Goal: Task Accomplishment & Management: Manage account settings

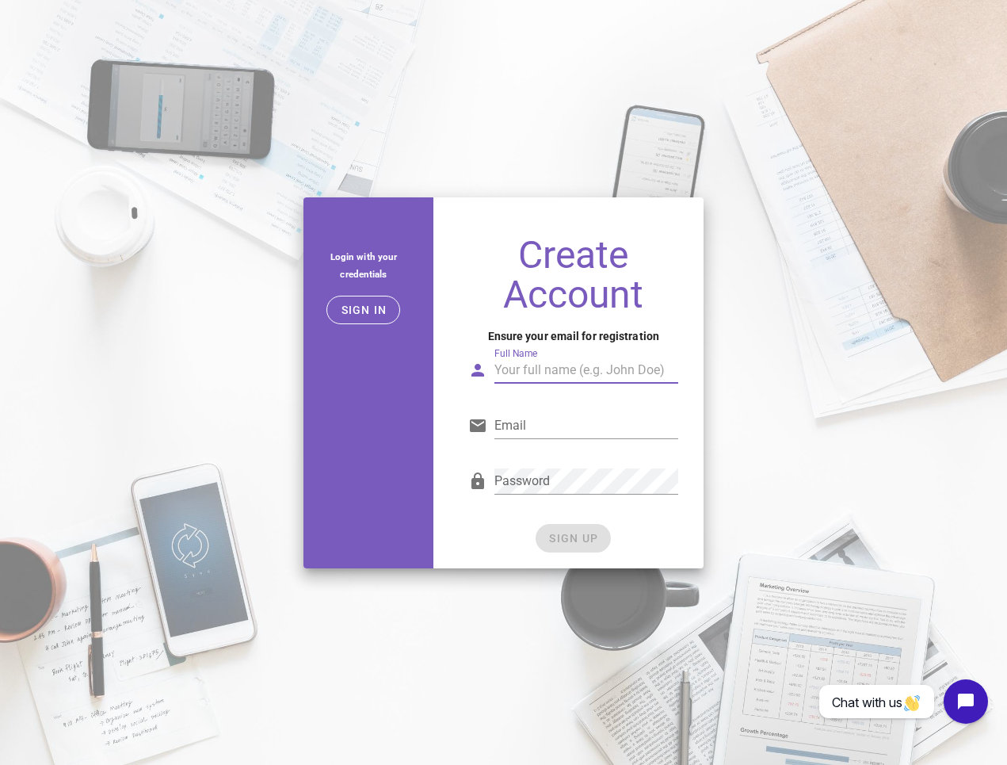
type input "Khadirah Muhammad"
type input "support@allianceforbusiness.co"
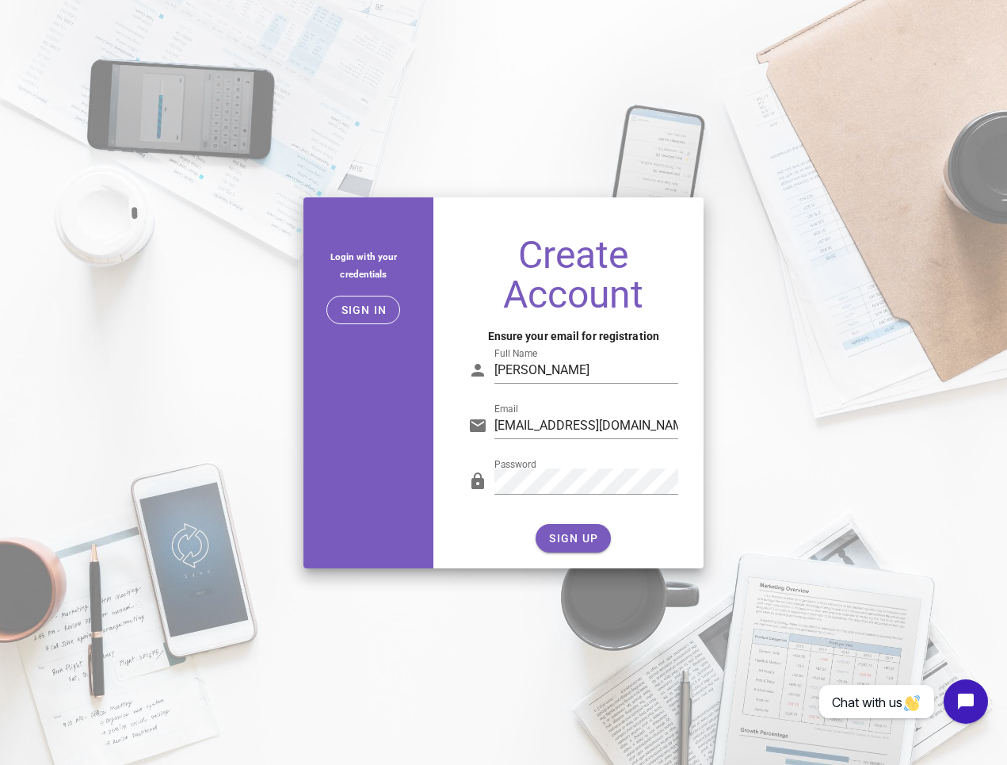
click at [450, 396] on div "Create Account Ensure your email for registration Full Name Khadirah Muhammad E…" at bounding box center [573, 396] width 261 height 346
click at [565, 526] on button "SIGN UP" at bounding box center [573, 538] width 75 height 29
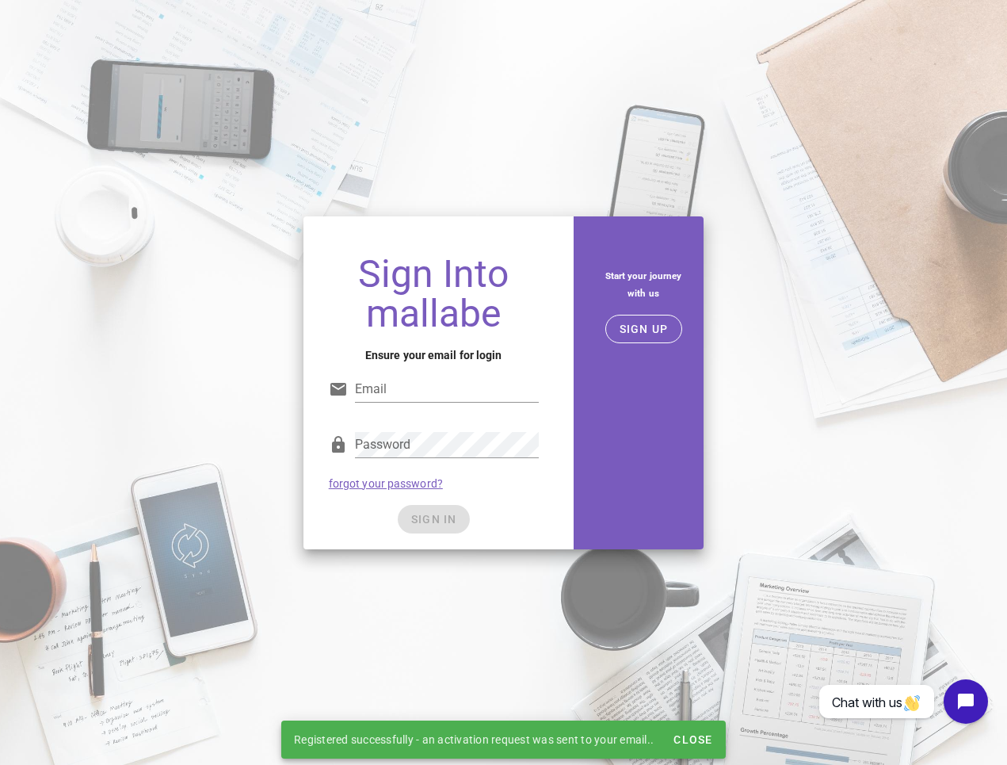
type input "support@allianceforbusiness.co"
click at [444, 510] on button "SIGN IN" at bounding box center [434, 519] width 72 height 29
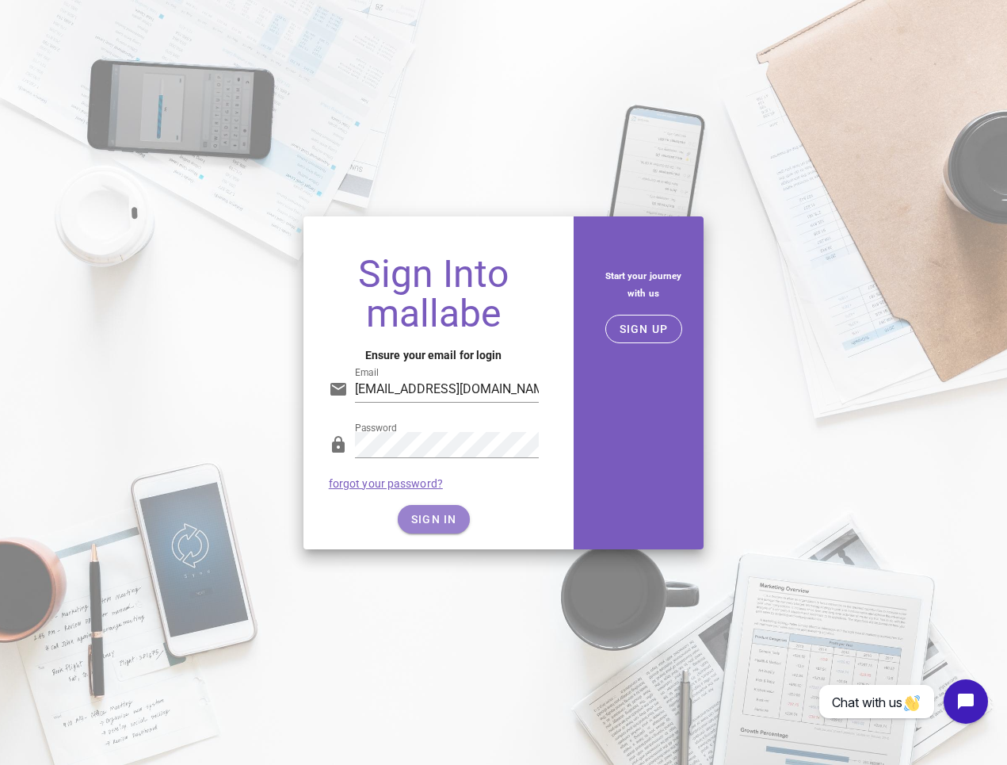
click at [455, 530] on button "SIGN IN" at bounding box center [434, 519] width 72 height 29
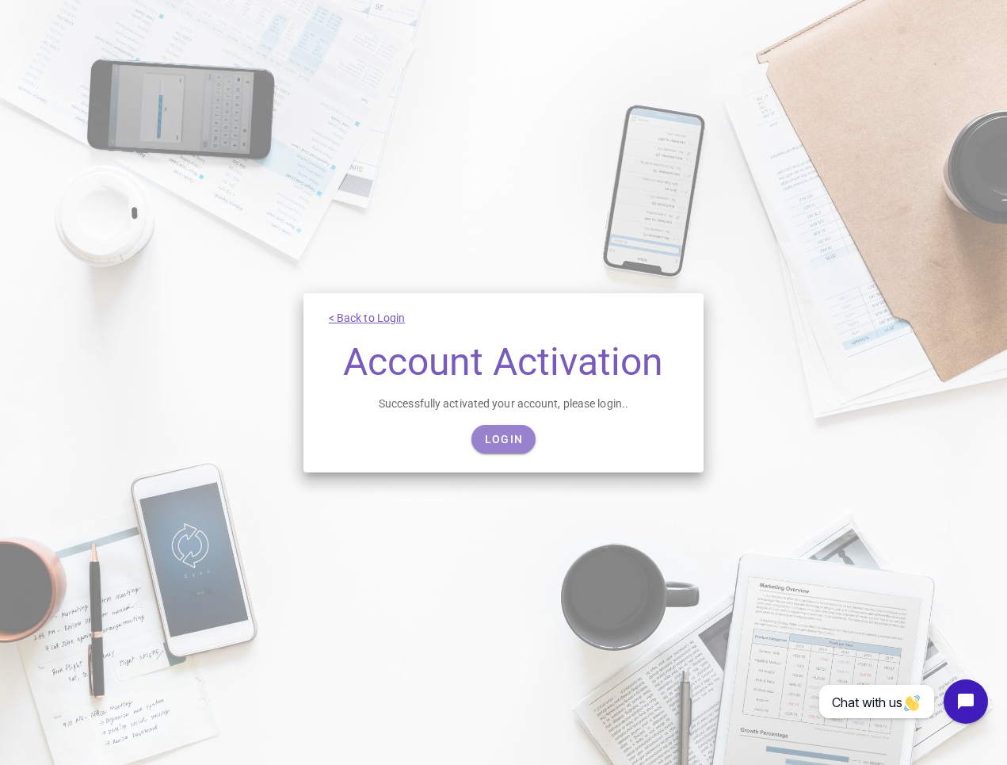
click at [493, 442] on span "Login" at bounding box center [503, 439] width 39 height 13
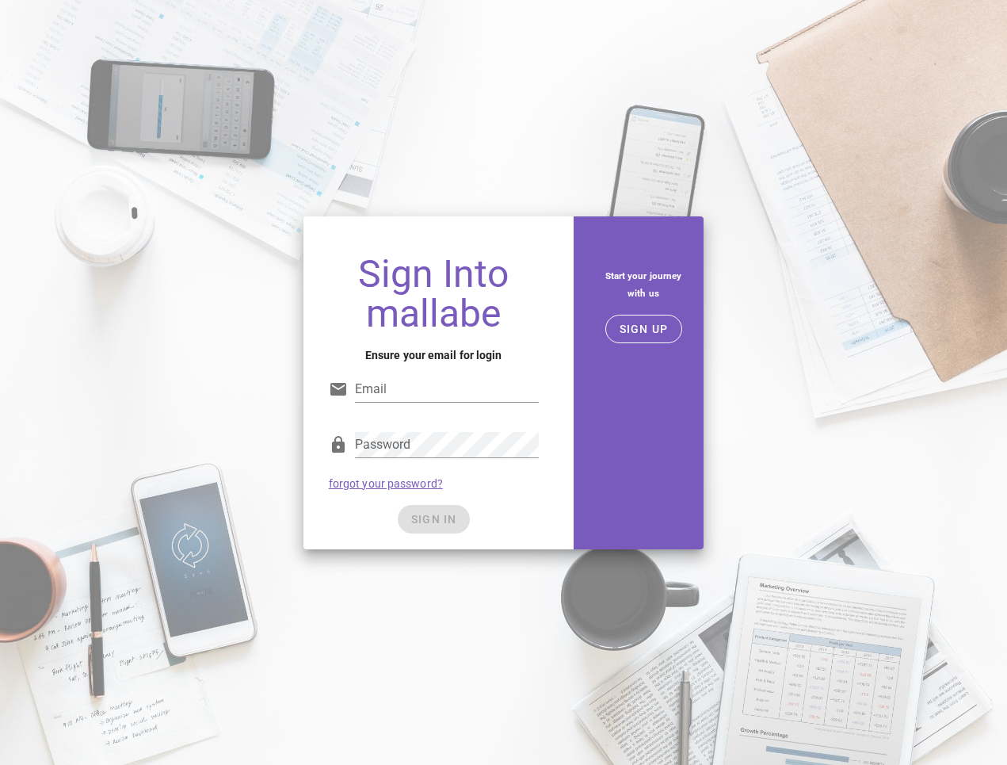
type input "support@allianceforbusiness.co"
click at [441, 524] on div "SIGN IN" at bounding box center [434, 519] width 210 height 29
click at [443, 522] on span "SIGN IN" at bounding box center [434, 519] width 47 height 13
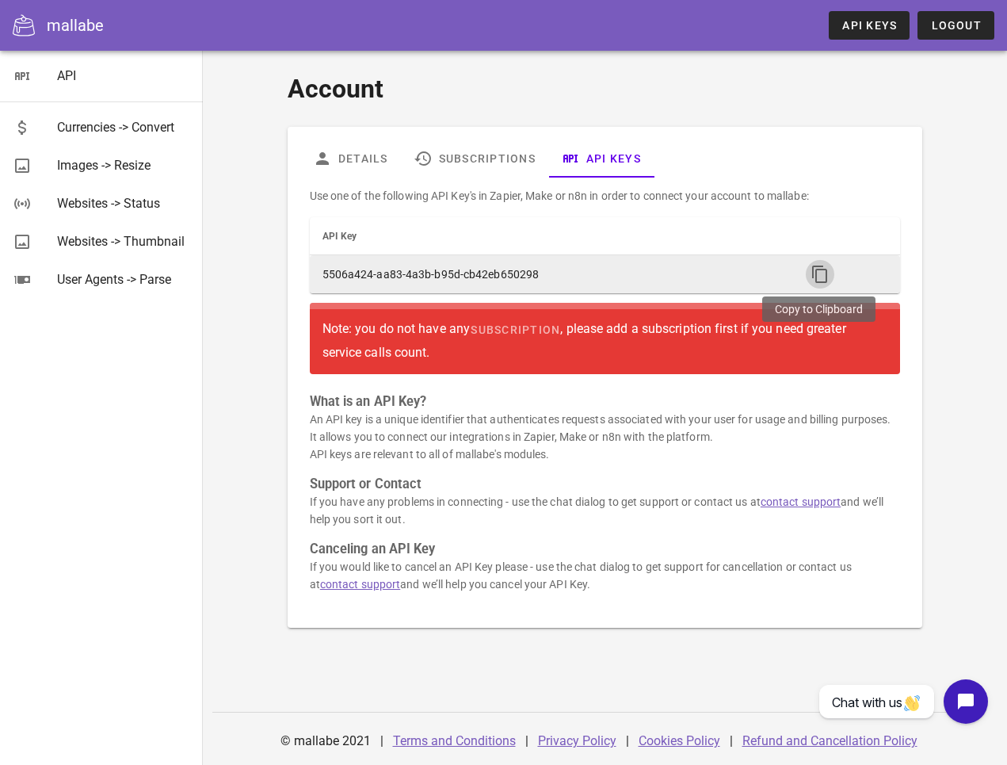
click at [824, 275] on icon "button" at bounding box center [820, 274] width 19 height 19
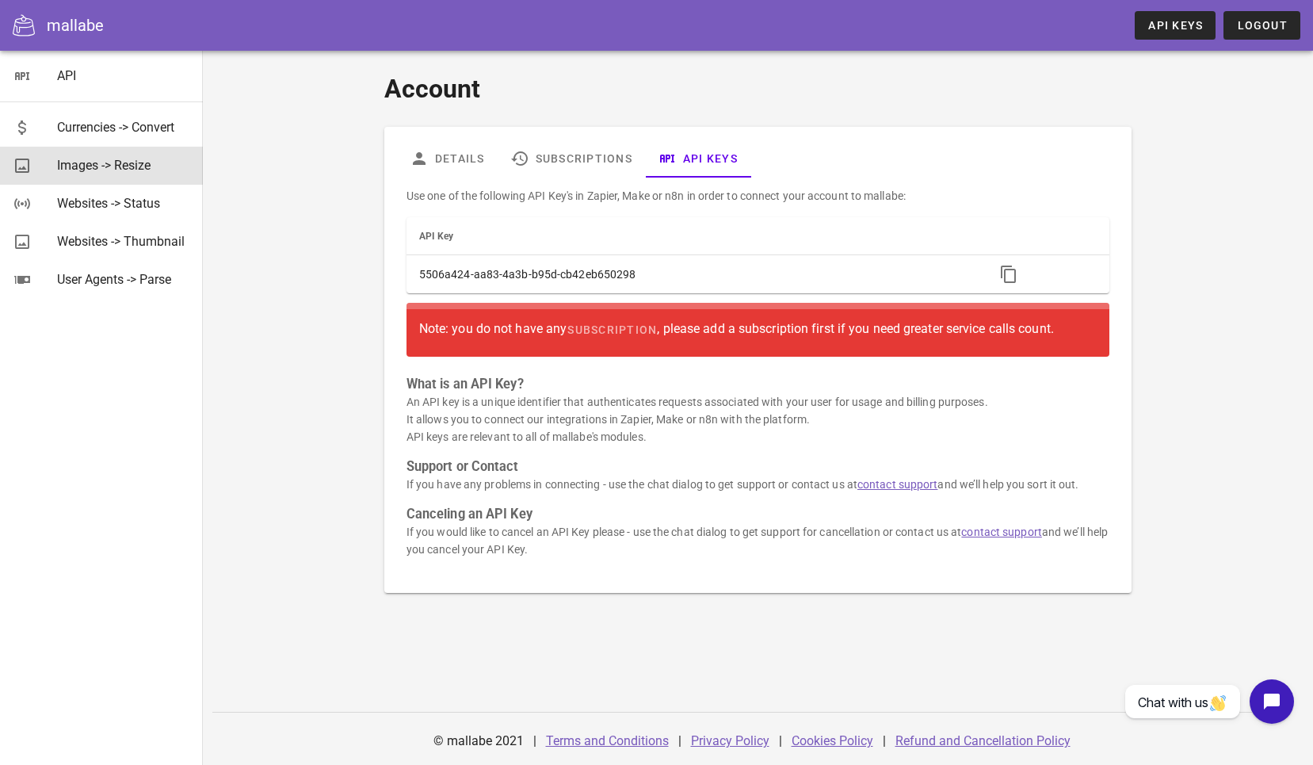
click at [167, 163] on div "Images -> Resize" at bounding box center [123, 165] width 133 height 15
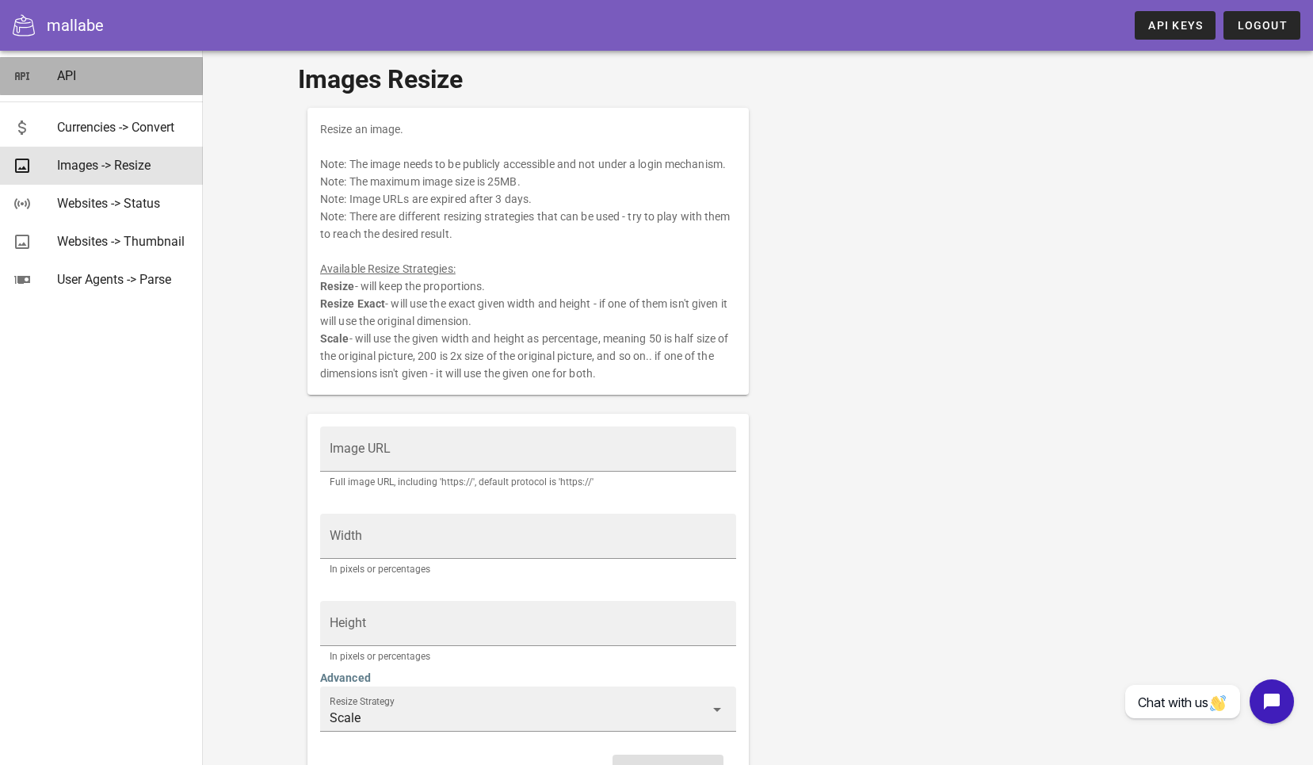
click at [99, 77] on div "API" at bounding box center [123, 75] width 133 height 15
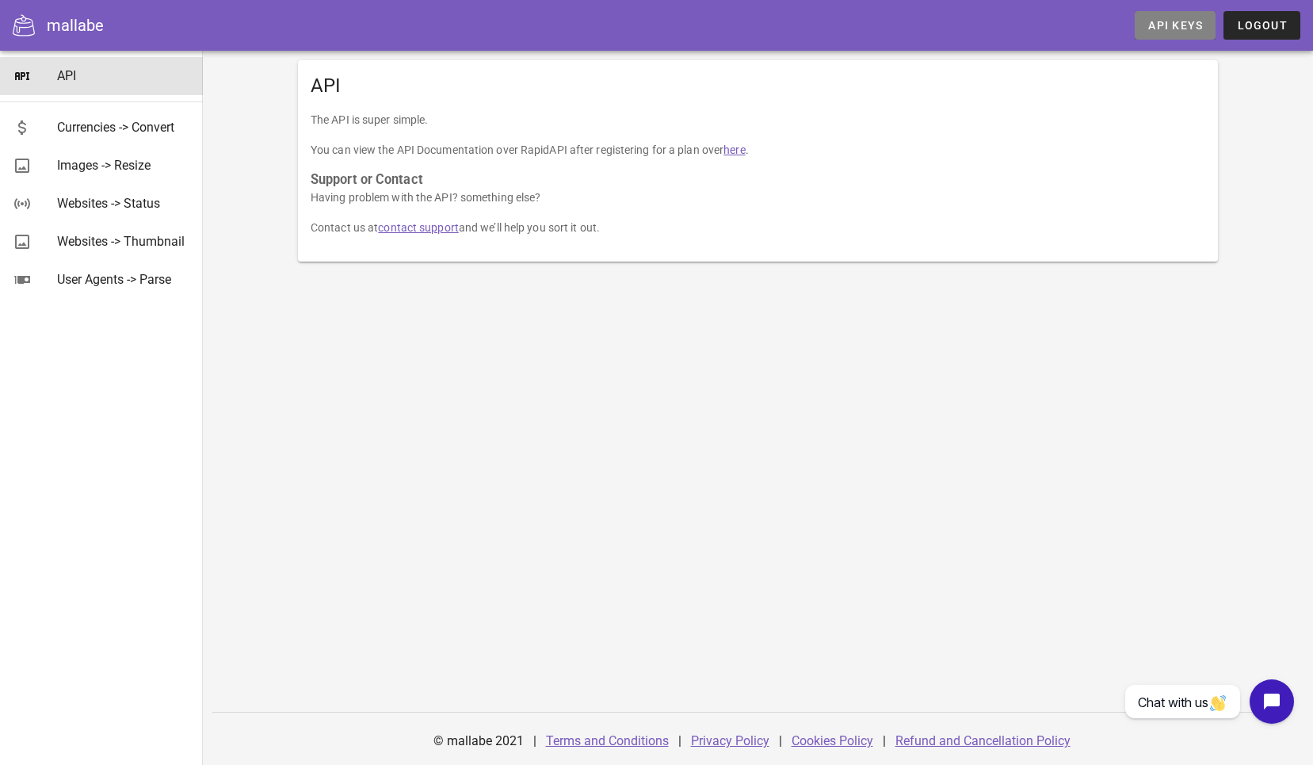
click at [1007, 24] on span "API Keys" at bounding box center [1175, 25] width 55 height 13
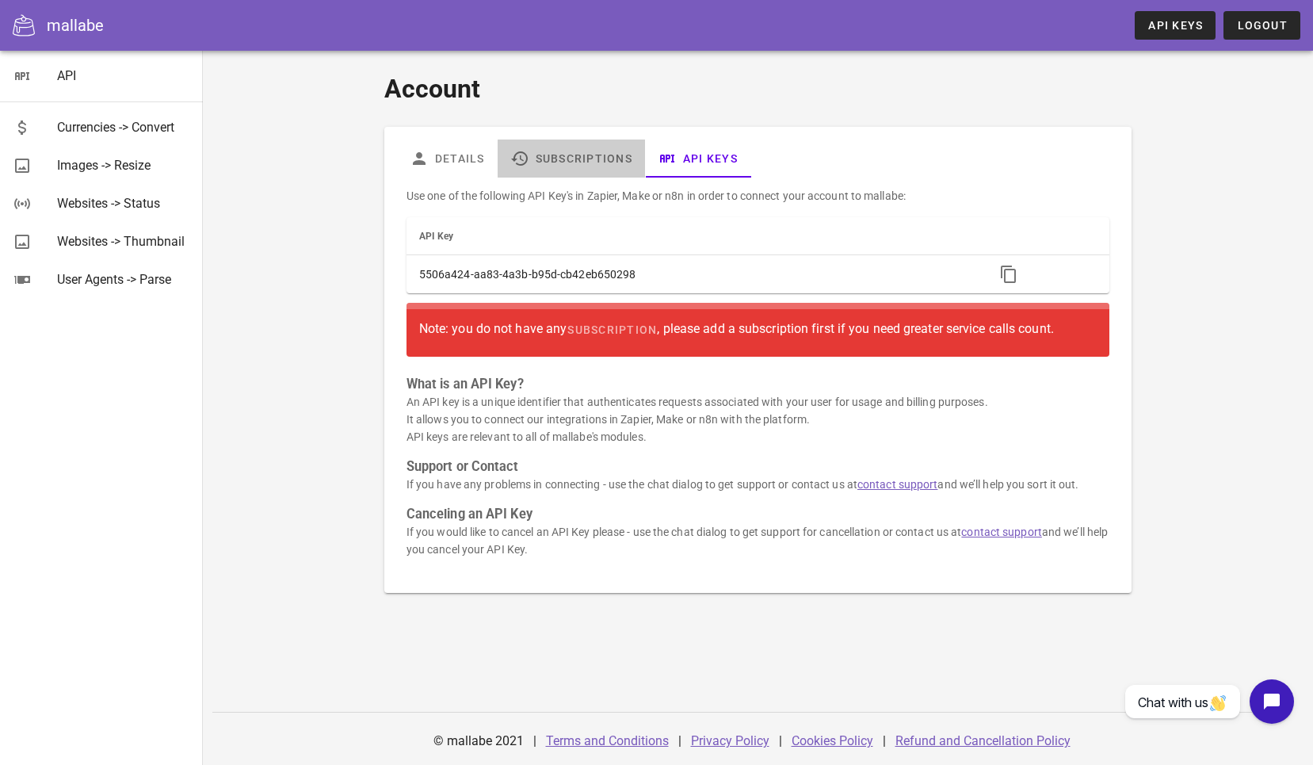
click at [570, 156] on link "Subscriptions" at bounding box center [571, 158] width 147 height 38
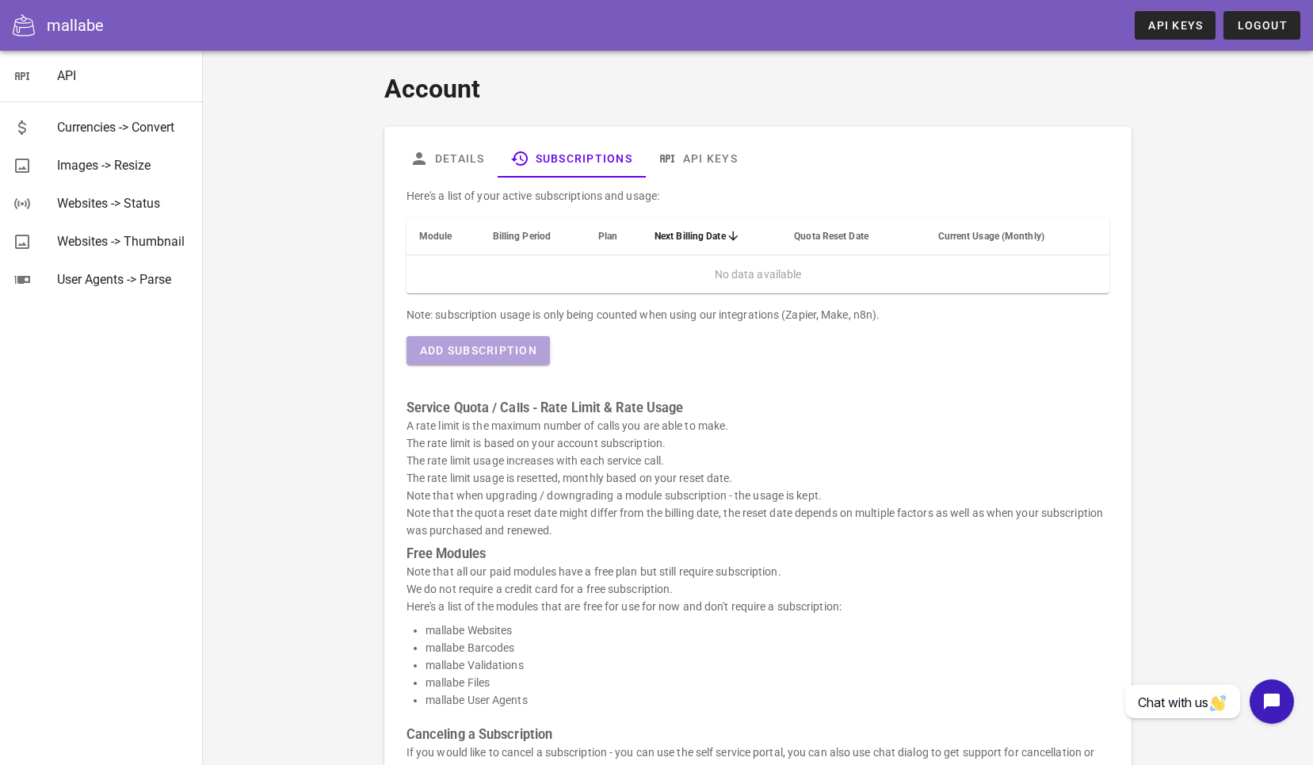
click at [504, 348] on span "Add Subscription" at bounding box center [478, 350] width 118 height 13
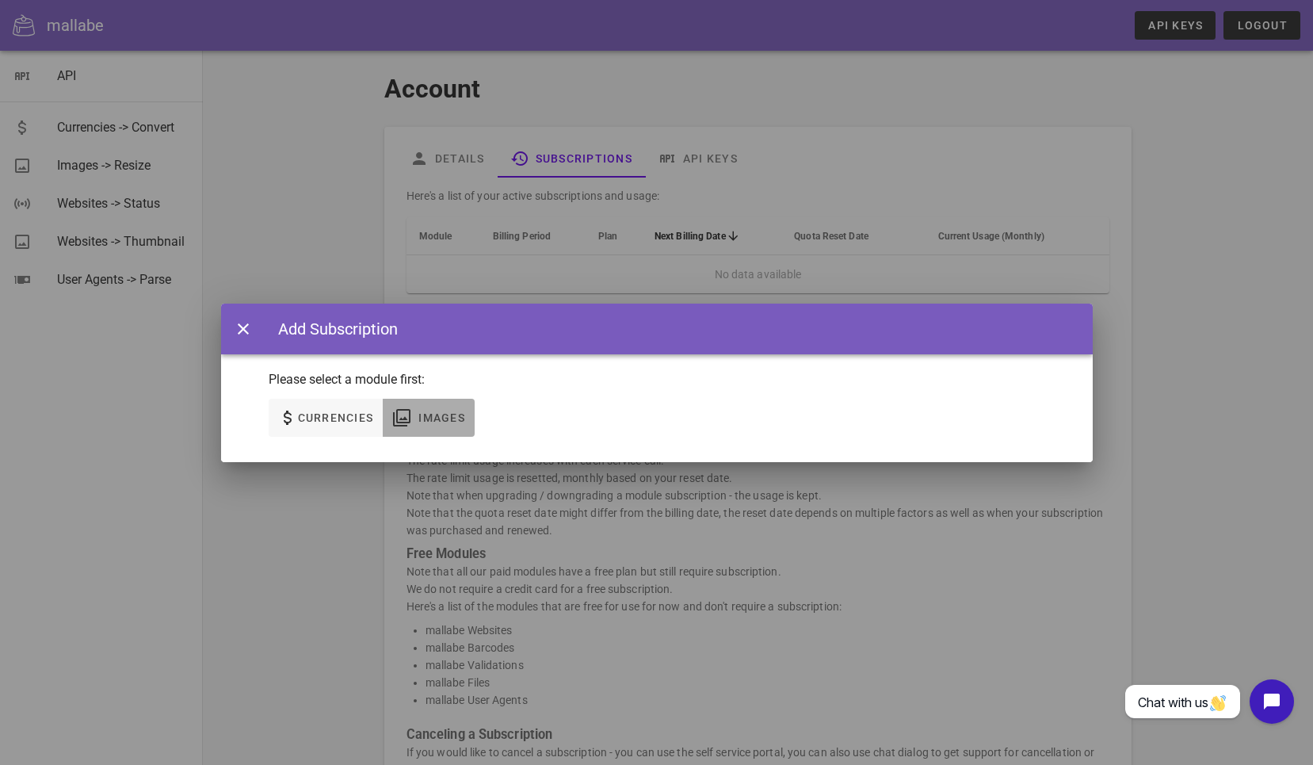
click at [424, 418] on span "Images" at bounding box center [442, 417] width 48 height 13
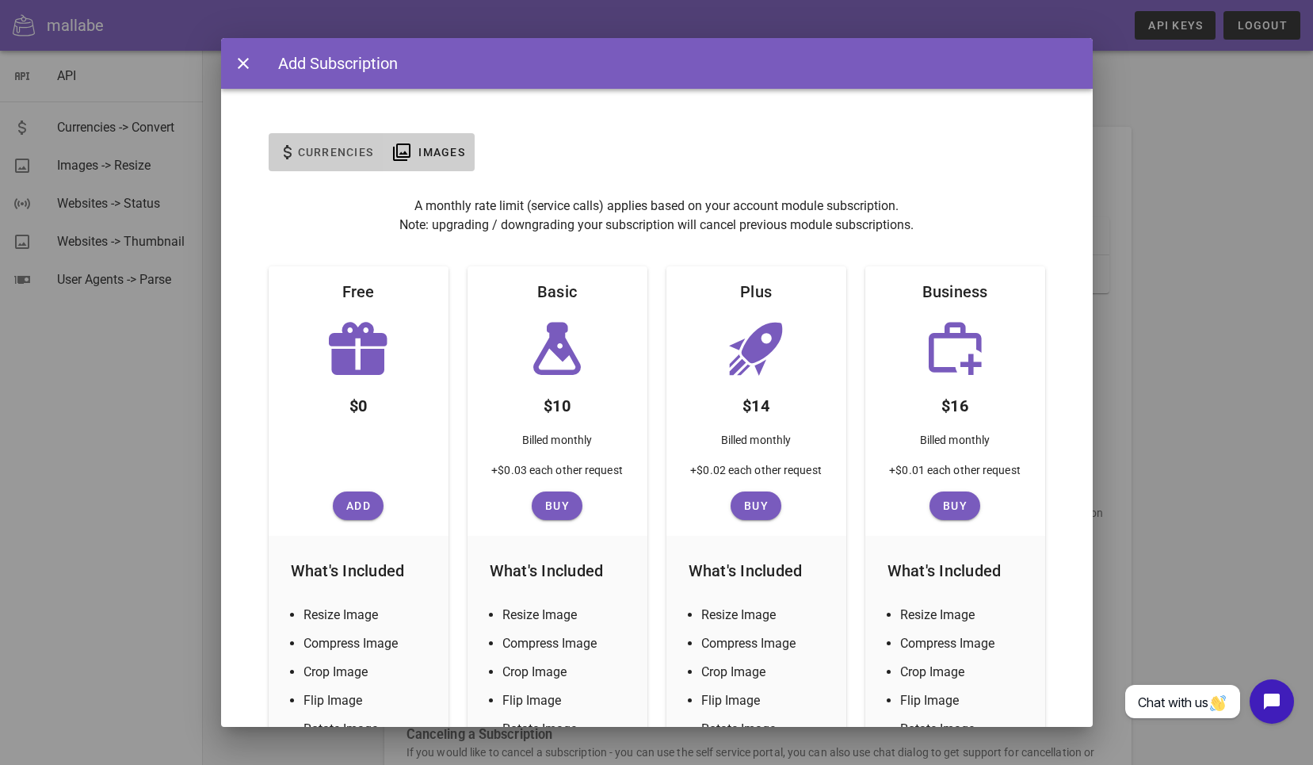
click at [350, 147] on span "Currencies" at bounding box center [335, 152] width 77 height 13
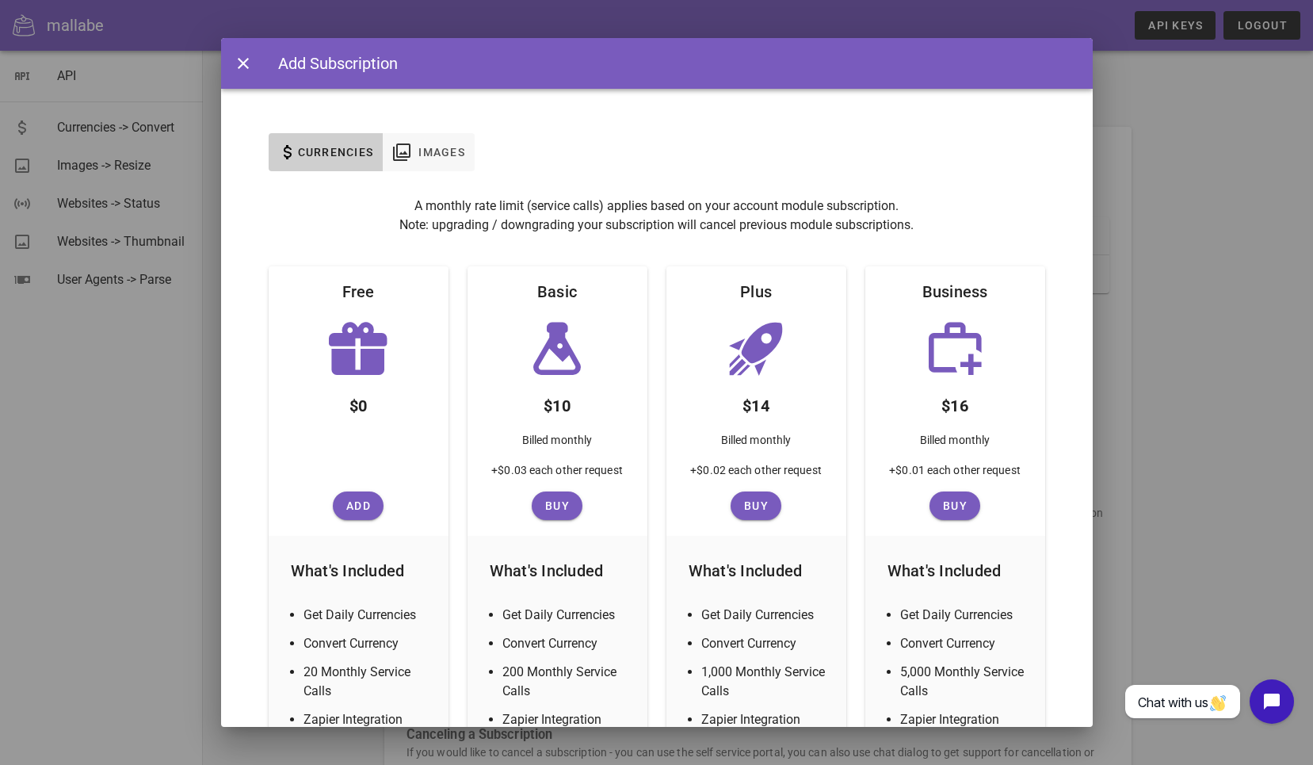
click at [1154, 134] on div at bounding box center [656, 382] width 1313 height 765
